Goal: Task Accomplishment & Management: Manage account settings

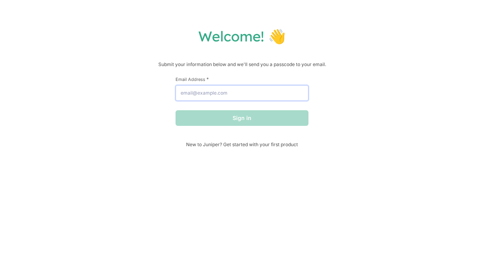
click at [238, 93] on input "Email Address *" at bounding box center [242, 93] width 133 height 16
type input "[EMAIL_ADDRESS][DOMAIN_NAME]"
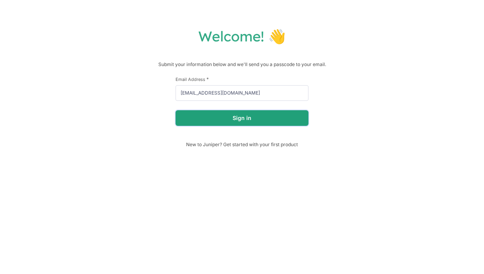
click at [242, 117] on button "Sign in" at bounding box center [242, 118] width 133 height 16
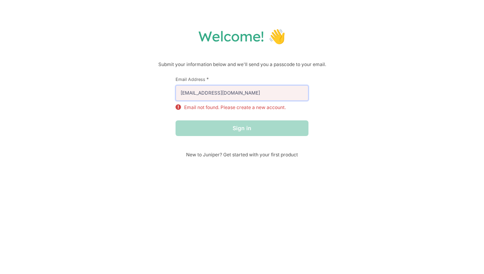
click at [236, 94] on input "[EMAIL_ADDRESS][DOMAIN_NAME]" at bounding box center [242, 93] width 133 height 16
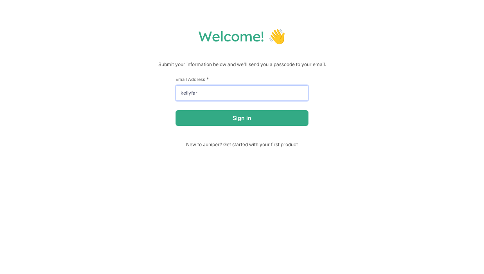
type input "[EMAIL_ADDRESS][DOMAIN_NAME]"
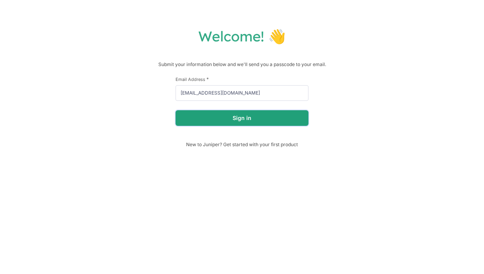
click at [249, 118] on button "Sign in" at bounding box center [242, 118] width 133 height 16
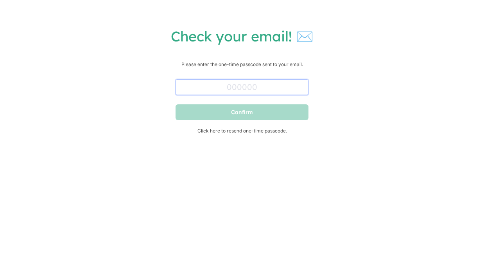
click at [197, 89] on input "text" at bounding box center [242, 87] width 133 height 16
paste input "996394"
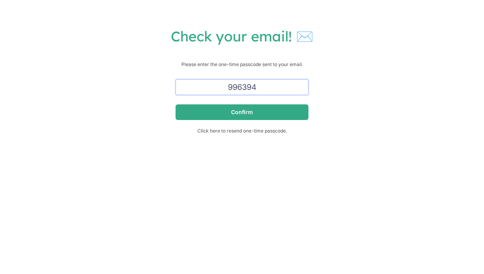
type input "996394"
click at [176, 104] on button "Confirm" at bounding box center [242, 112] width 133 height 16
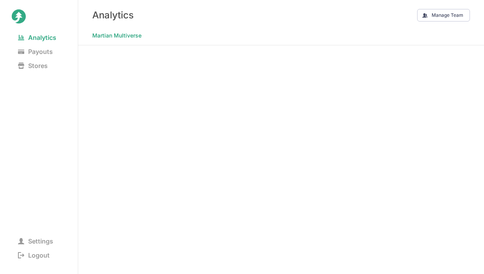
scroll to position [2, 0]
